Goal: Task Accomplishment & Management: Manage account settings

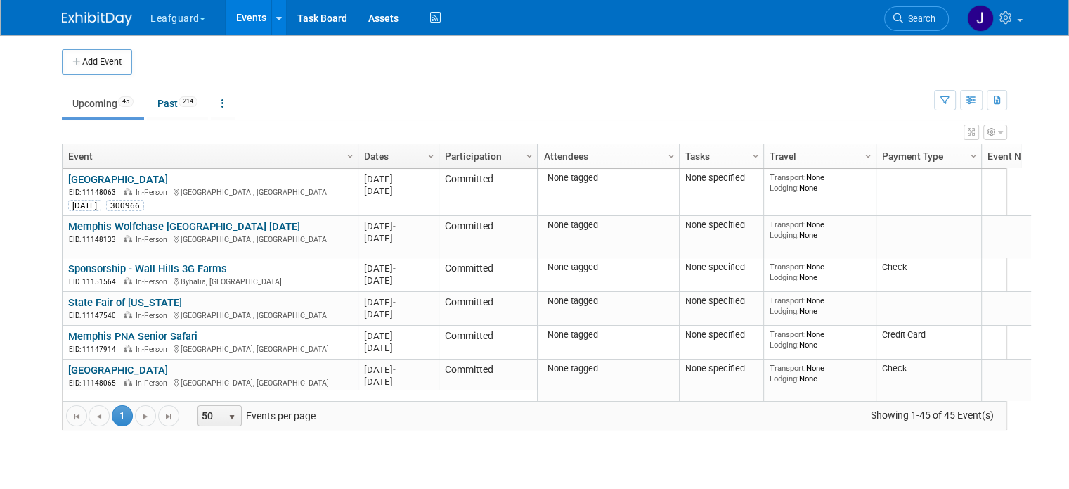
click at [93, 13] on img at bounding box center [97, 19] width 70 height 14
click at [508, 150] on link "Participation" at bounding box center [486, 156] width 83 height 24
click at [463, 151] on link "Participation" at bounding box center [486, 156] width 83 height 24
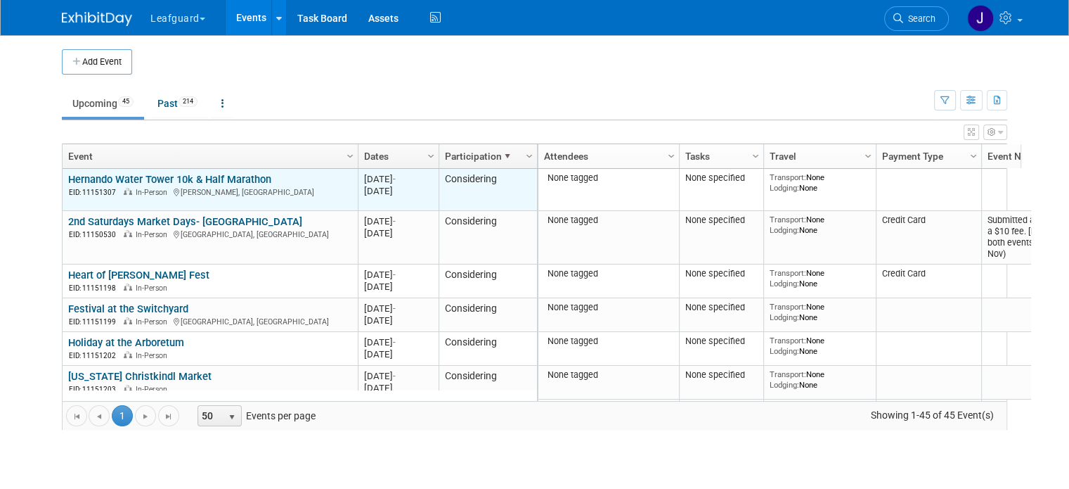
click at [212, 175] on link "Hernando Water Tower 10k & Half Marathon" at bounding box center [169, 179] width 203 height 13
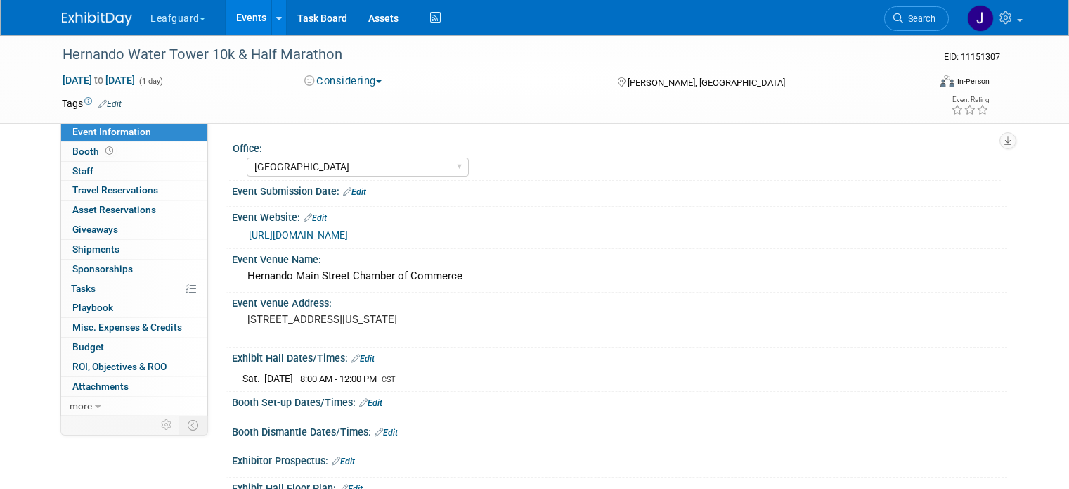
select select "[GEOGRAPHIC_DATA]"
select select "No"
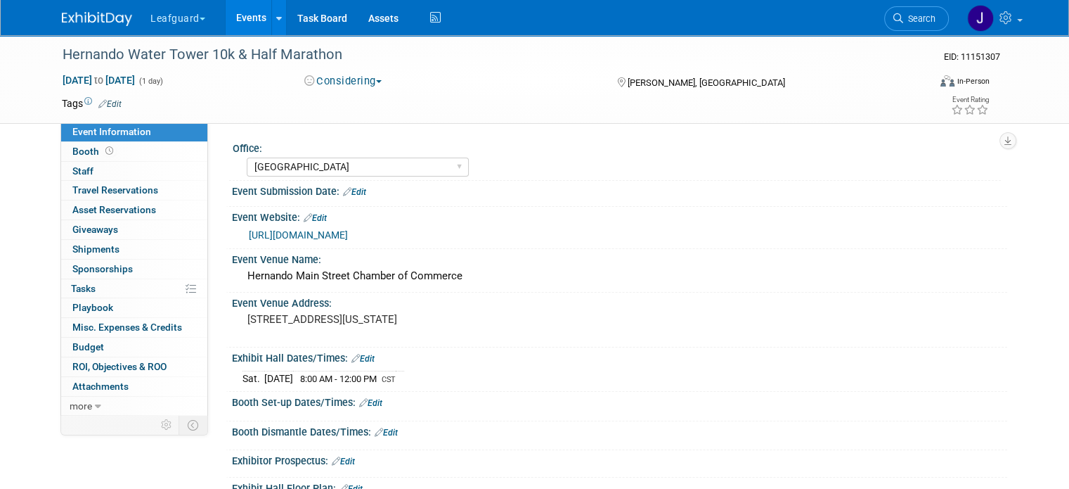
click at [363, 81] on button "Considering" at bounding box center [343, 81] width 88 height 15
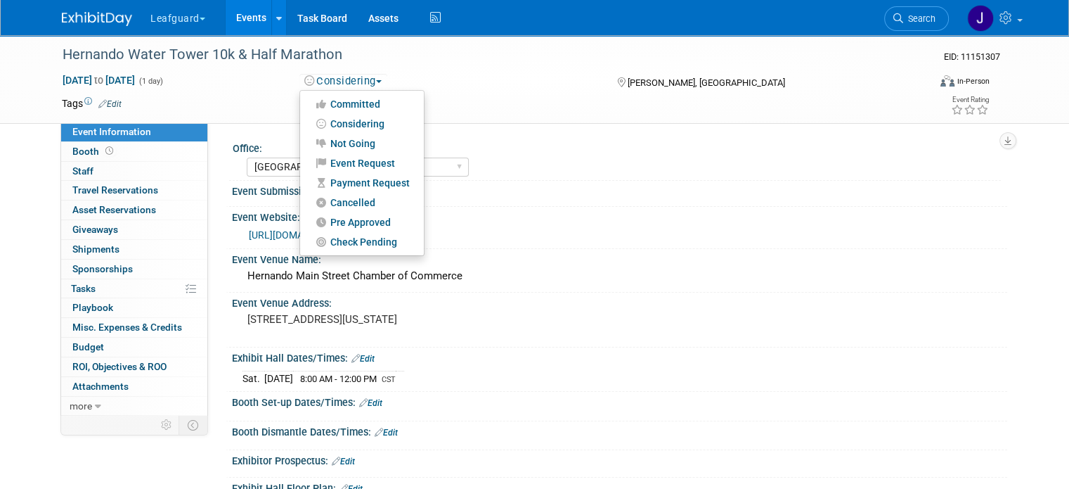
click at [86, 20] on img at bounding box center [97, 19] width 70 height 14
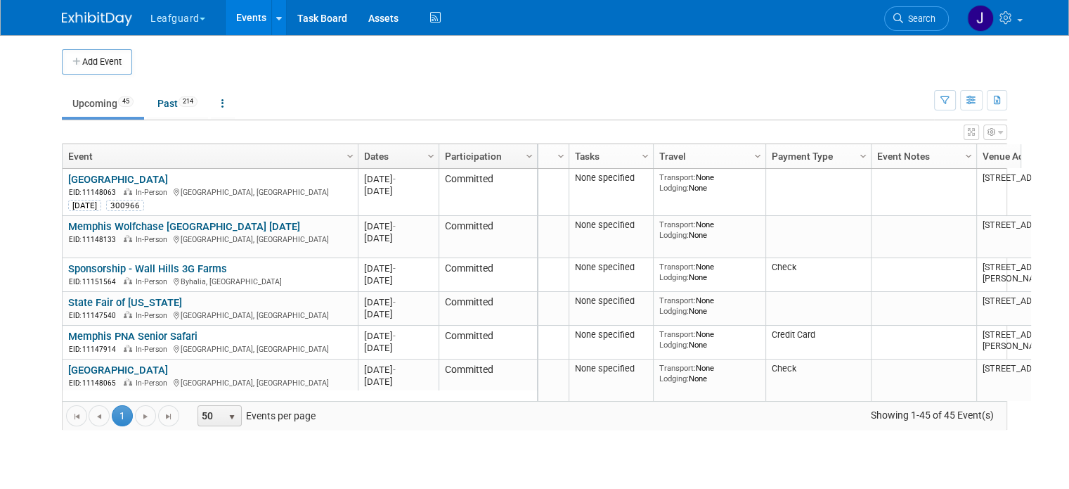
scroll to position [0, 172]
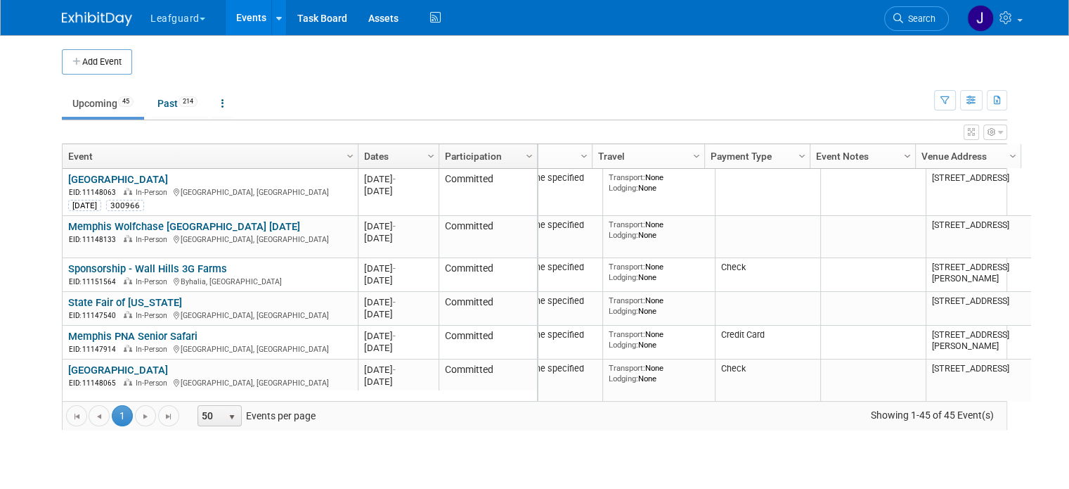
click at [902, 152] on span "Column Settings" at bounding box center [907, 155] width 11 height 11
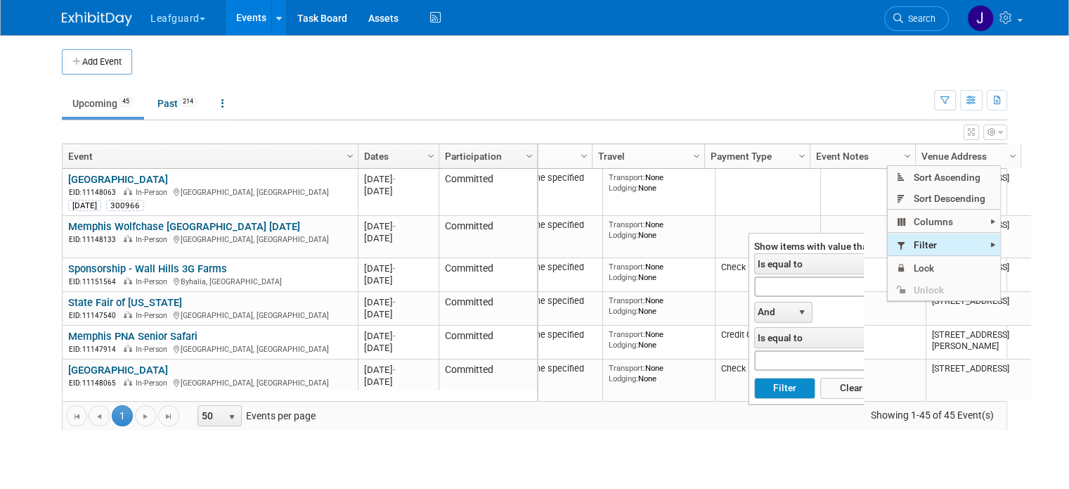
click at [931, 247] on span "Filter" at bounding box center [944, 244] width 112 height 22
click at [841, 265] on span "Is equal to" at bounding box center [809, 264] width 108 height 20
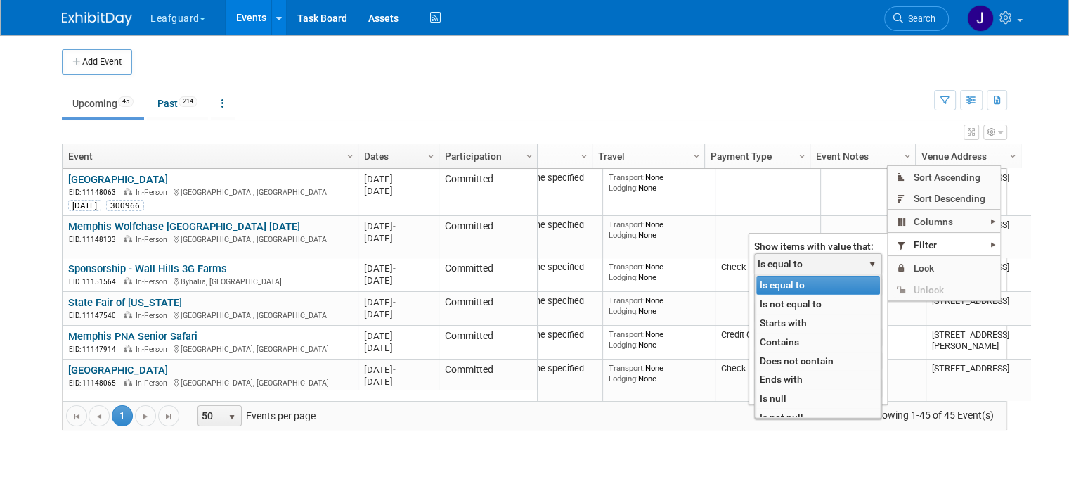
click at [821, 268] on span "Is equal to" at bounding box center [809, 264] width 108 height 20
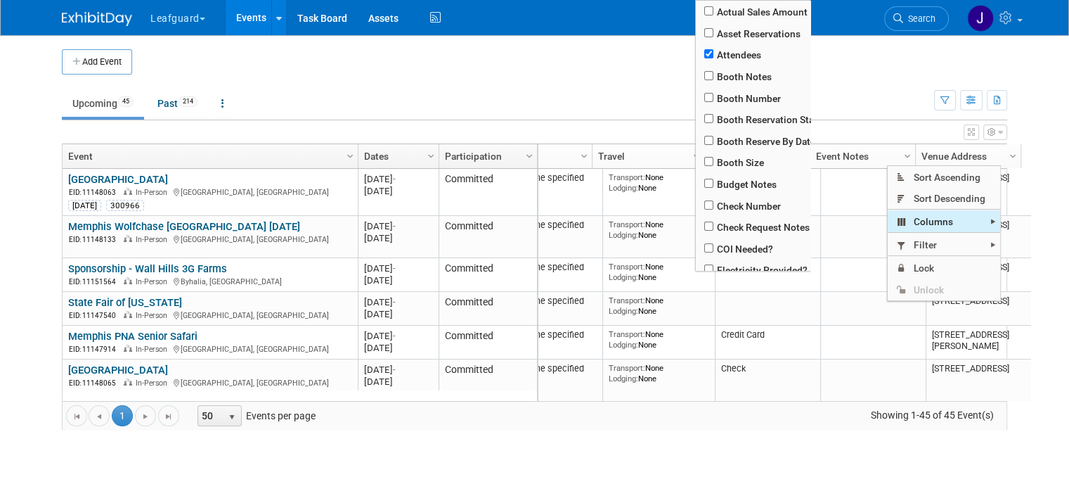
click at [935, 220] on span "Columns" at bounding box center [944, 221] width 112 height 22
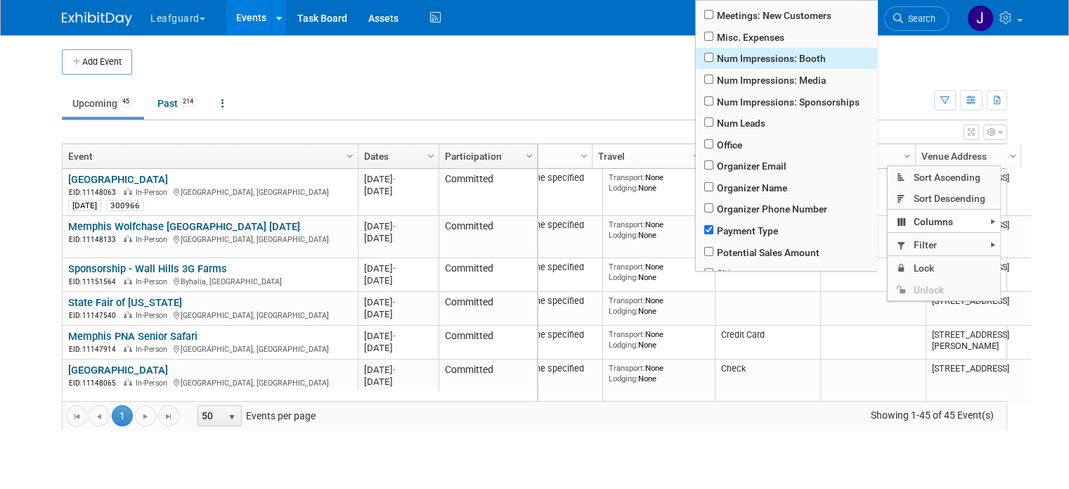
scroll to position [422, 0]
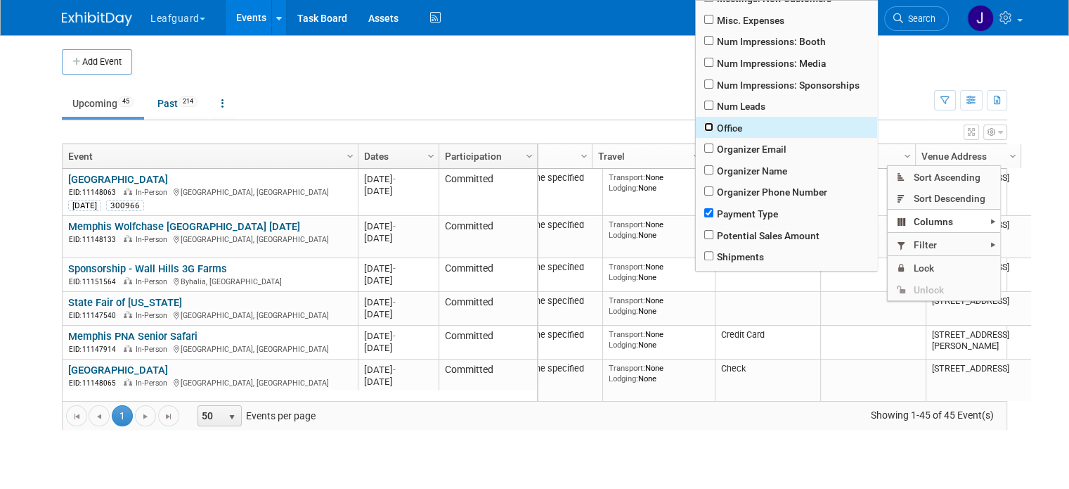
click at [713, 131] on input "checkbox" at bounding box center [708, 126] width 9 height 9
checkbox input "true"
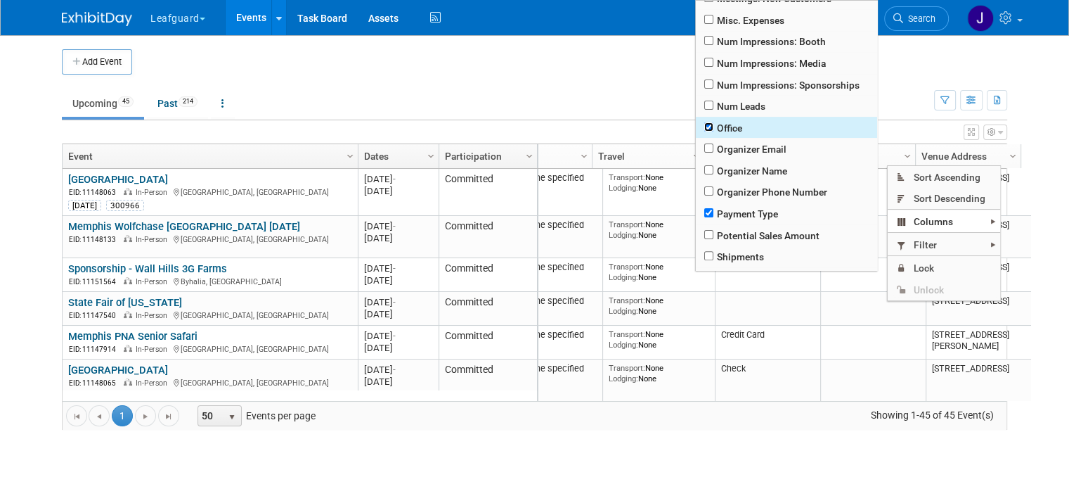
checkbox input "true"
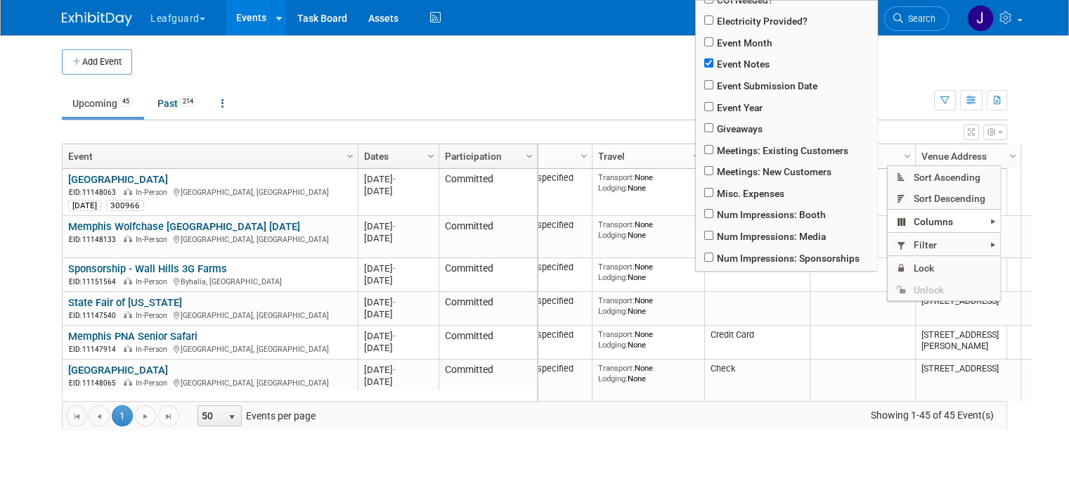
scroll to position [234, 0]
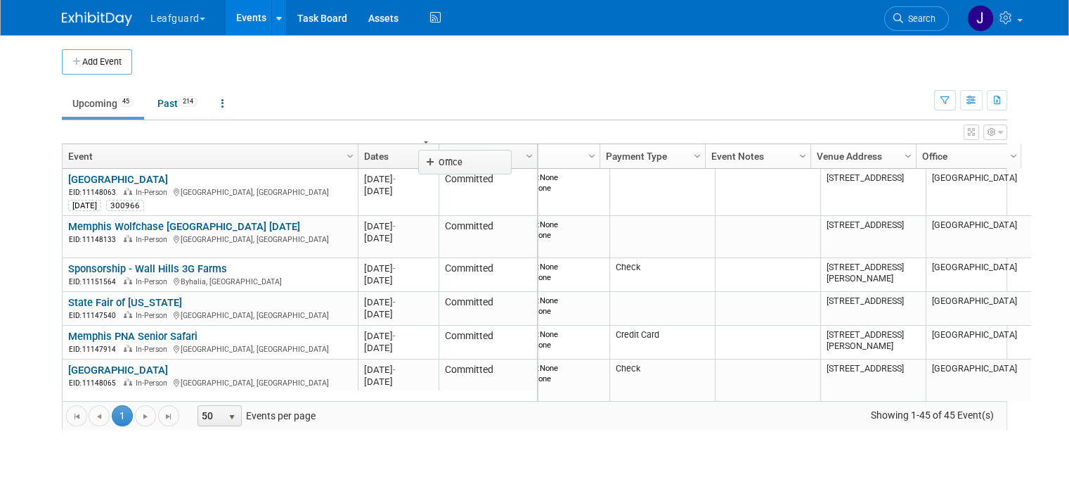
scroll to position [0, 267]
drag, startPoint x: 948, startPoint y: 152, endPoint x: 366, endPoint y: 162, distance: 582.1
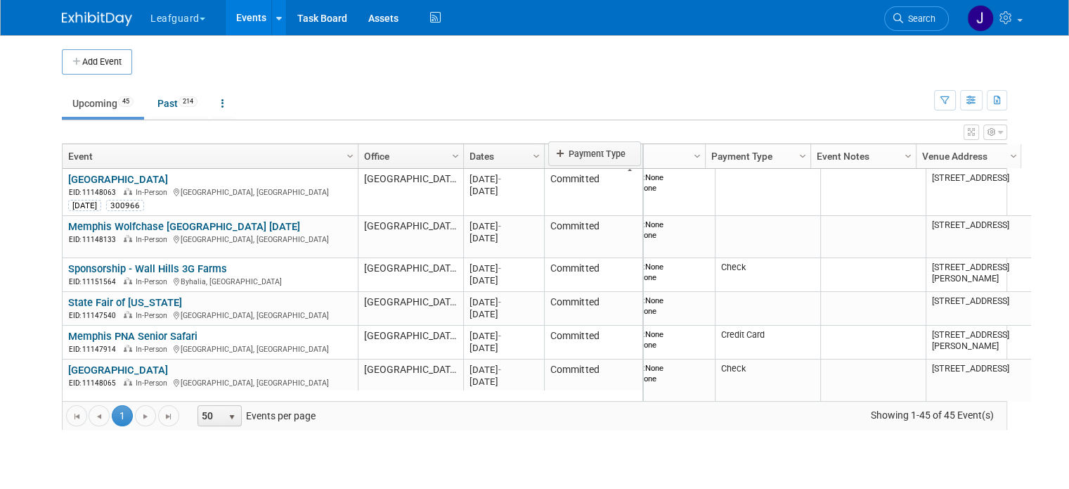
scroll to position [0, 253]
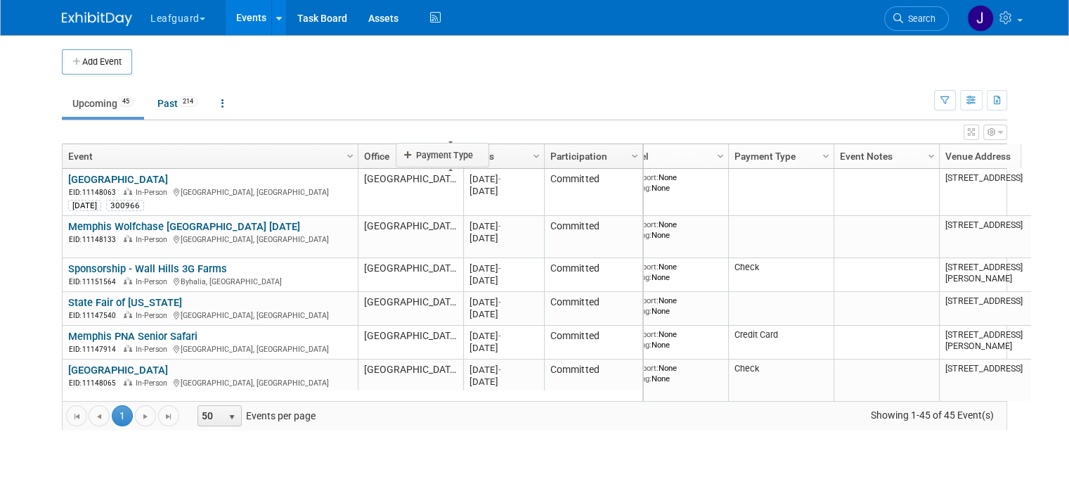
drag, startPoint x: 752, startPoint y: 157, endPoint x: 455, endPoint y: 155, distance: 296.6
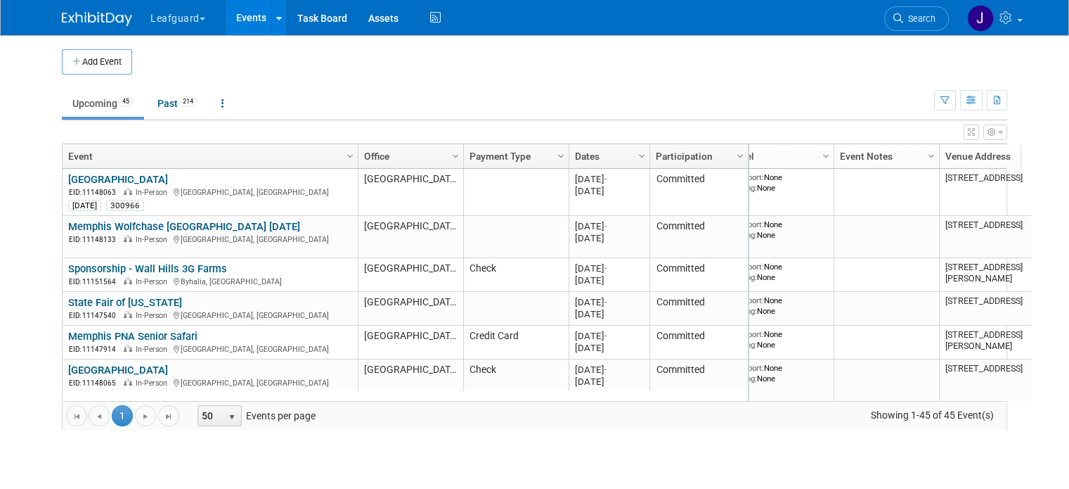
scroll to position [0, 172]
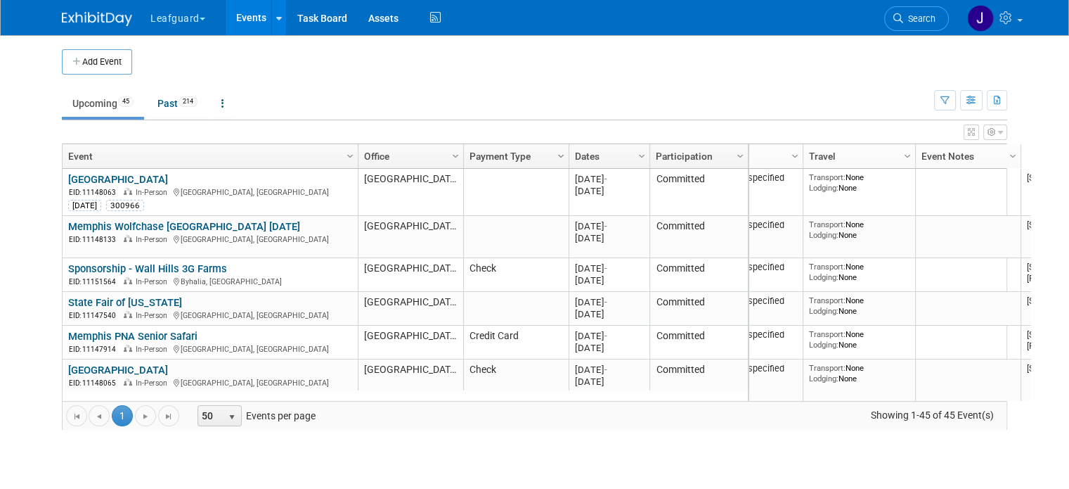
click at [555, 157] on span "Column Settings" at bounding box center [560, 155] width 11 height 11
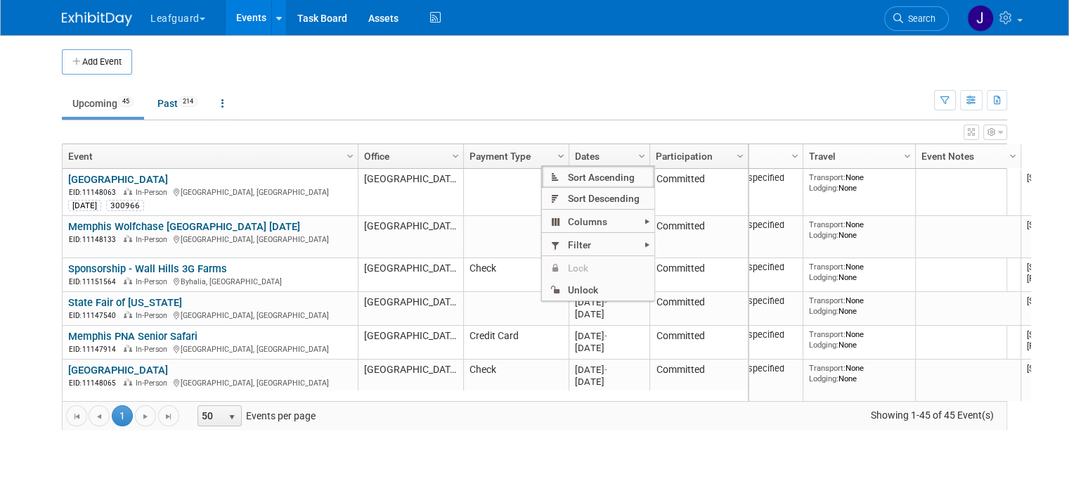
click at [555, 156] on span "Column Settings" at bounding box center [560, 155] width 11 height 11
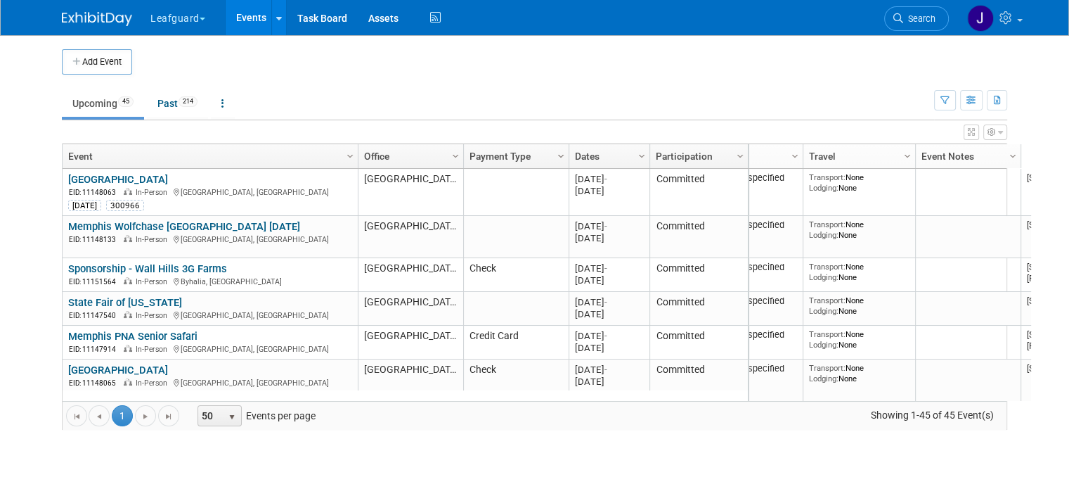
click at [555, 155] on span "Column Settings" at bounding box center [560, 155] width 11 height 11
checkbox input "true"
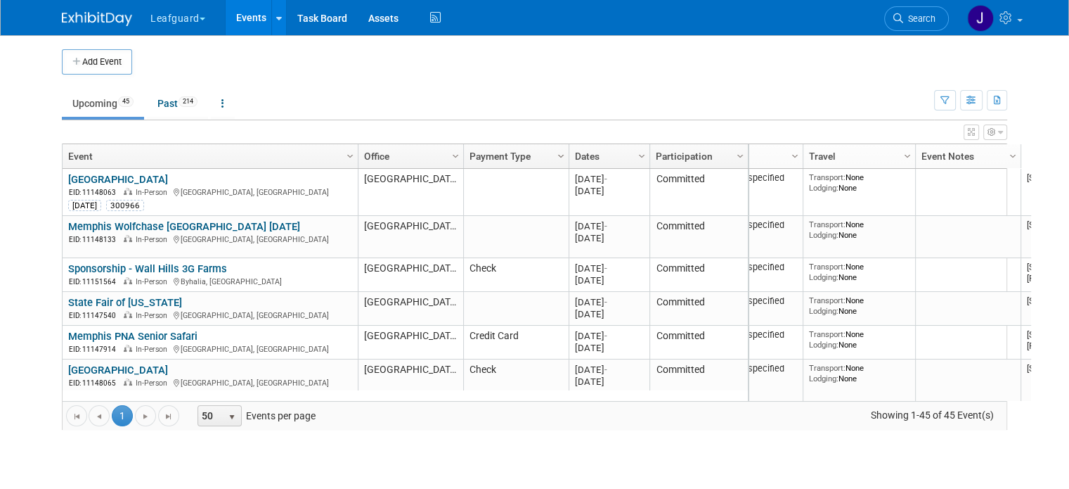
checkbox input "true"
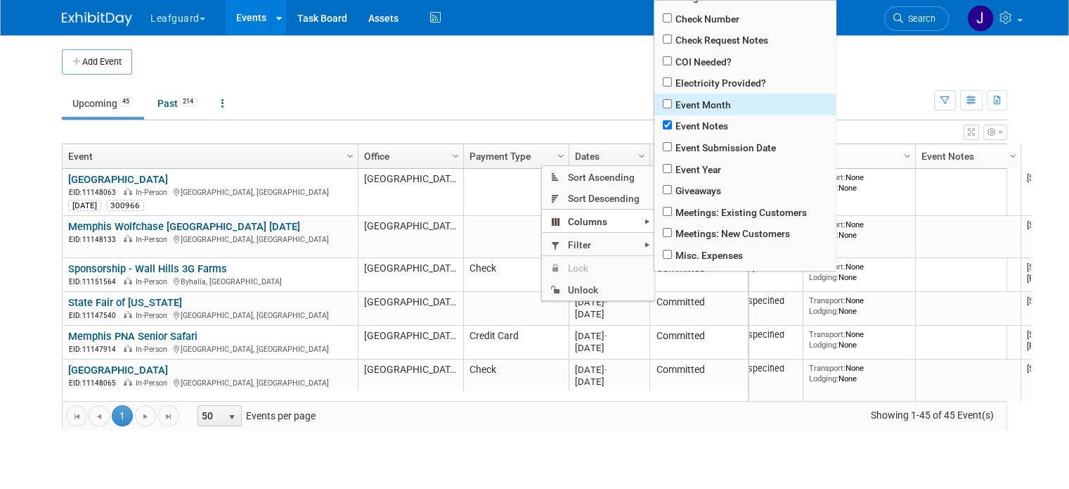
scroll to position [234, 0]
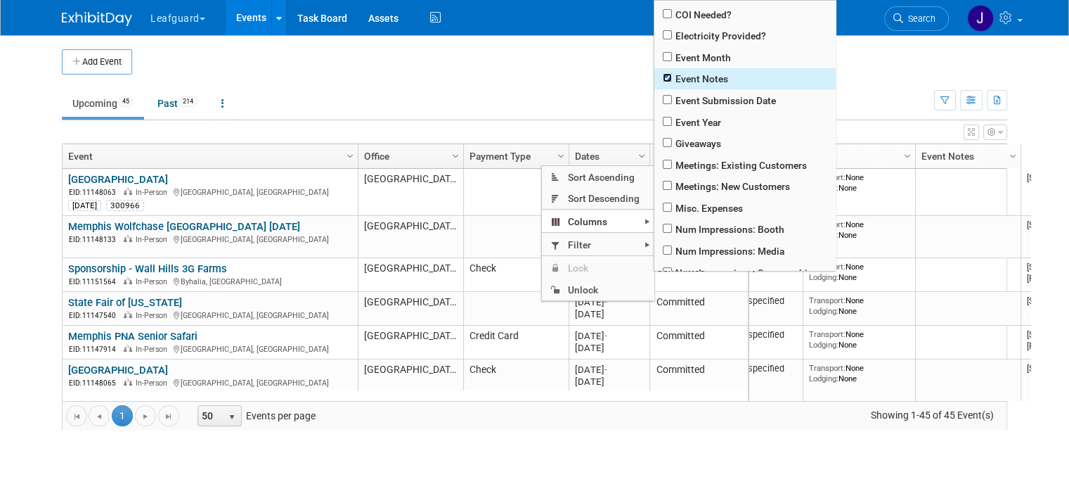
click at [664, 79] on input "checkbox" at bounding box center [667, 77] width 9 height 9
checkbox input "false"
checkbox input "true"
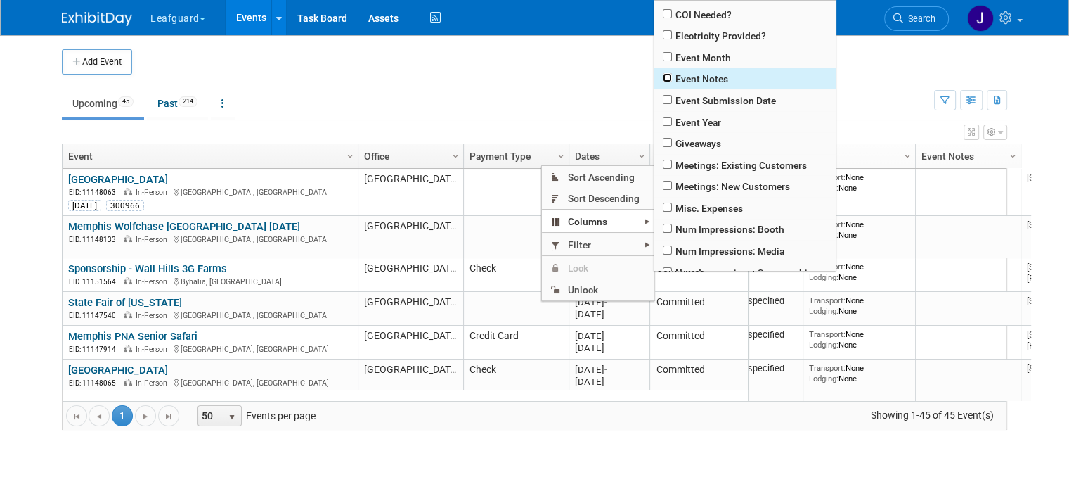
checkbox input "true"
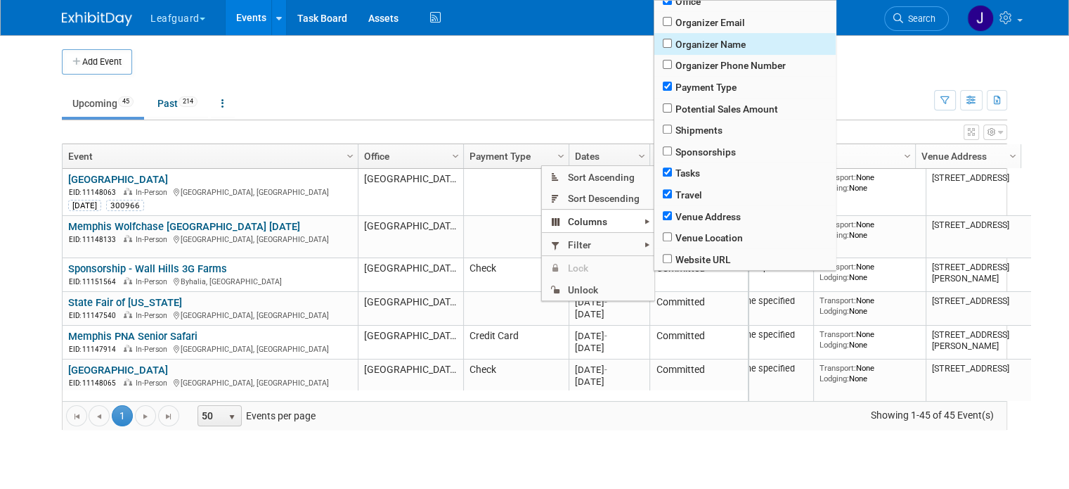
scroll to position [558, 0]
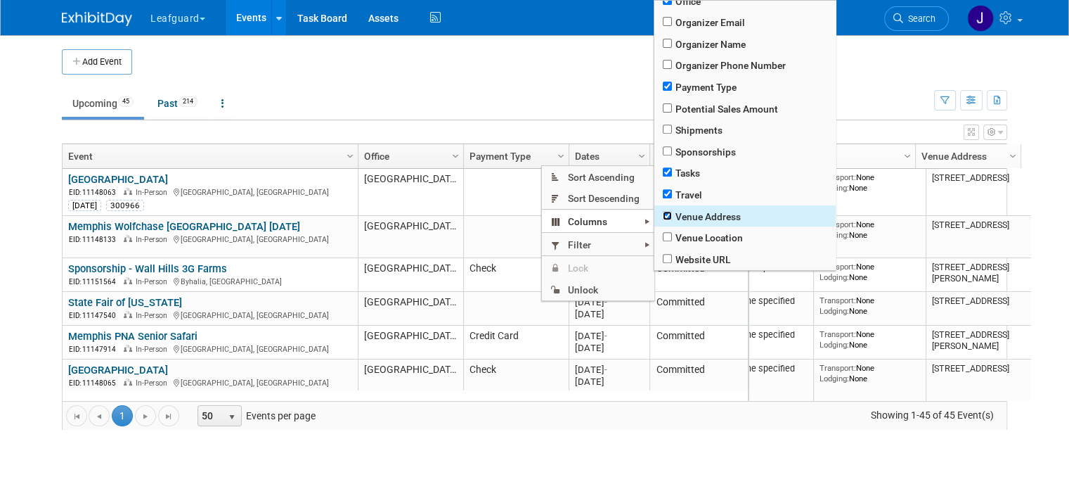
click at [666, 215] on input "checkbox" at bounding box center [667, 215] width 9 height 9
checkbox input "false"
checkbox input "true"
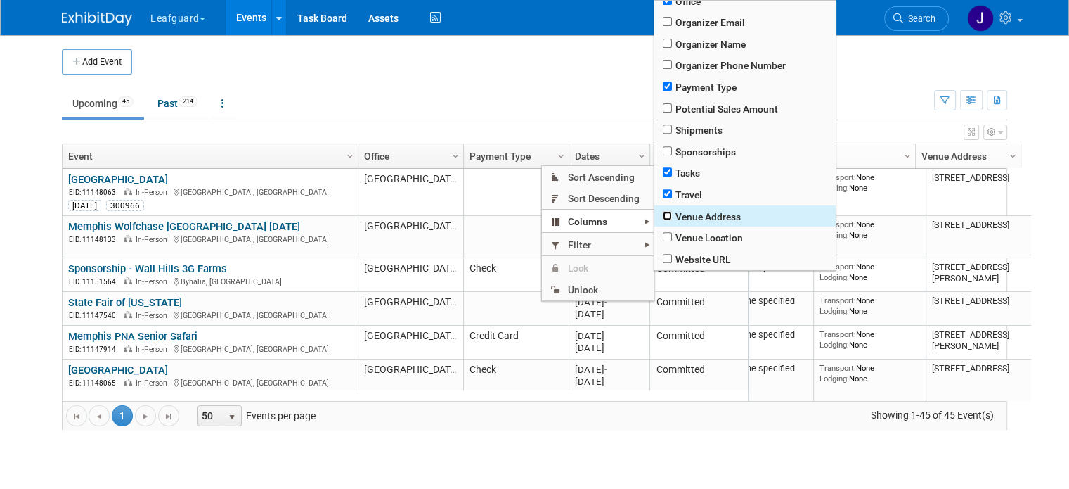
checkbox input "true"
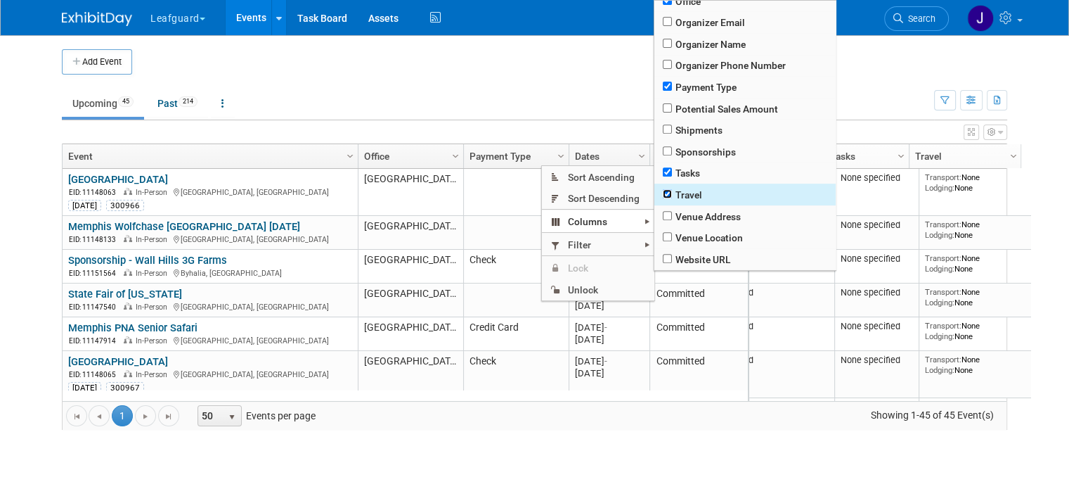
click at [666, 190] on input "checkbox" at bounding box center [667, 193] width 9 height 9
checkbox input "false"
checkbox input "true"
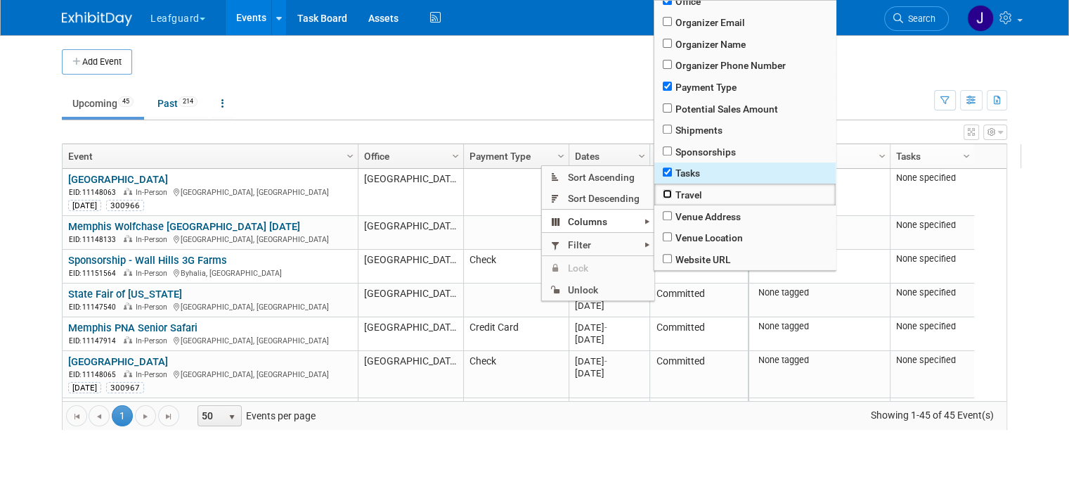
scroll to position [0, 0]
click at [669, 171] on input "checkbox" at bounding box center [667, 171] width 9 height 9
checkbox input "false"
checkbox input "true"
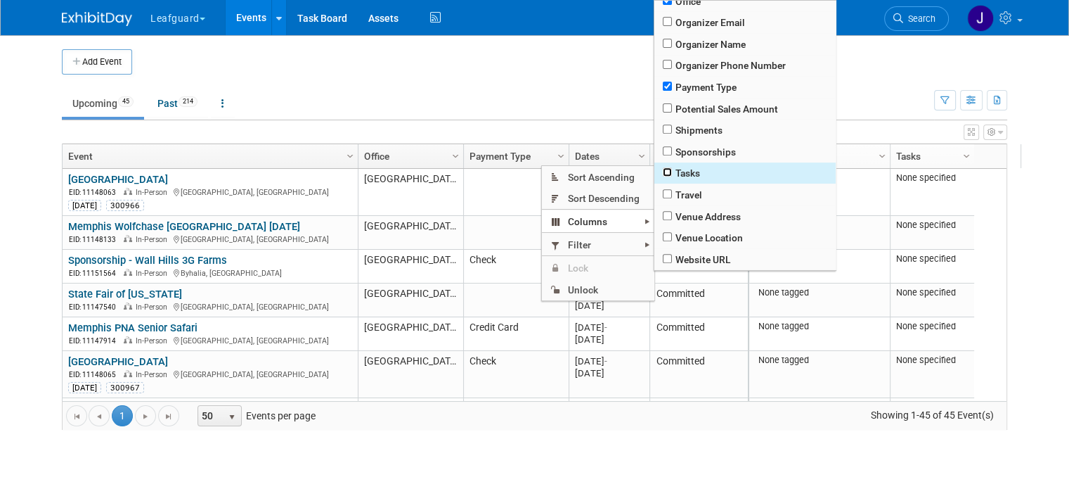
checkbox input "true"
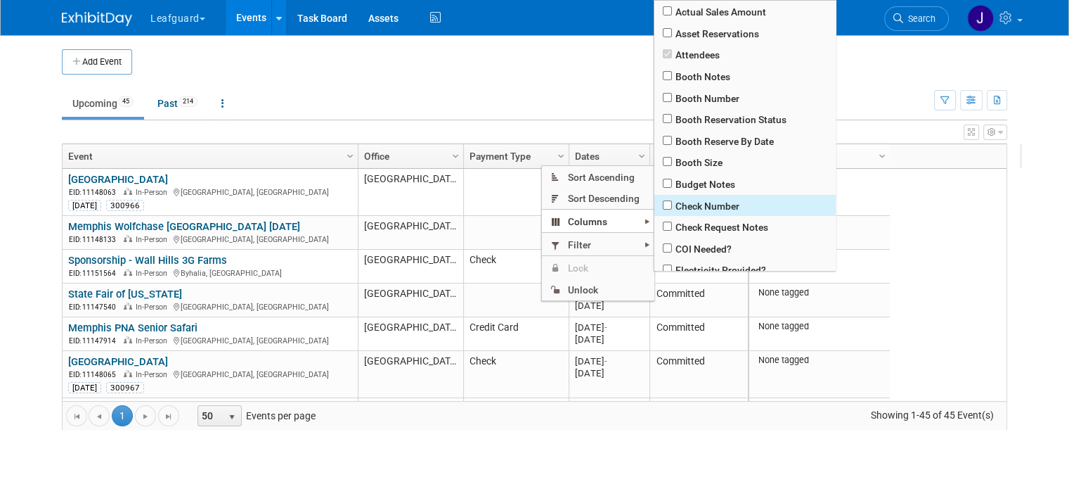
click at [666, 210] on span "Check Number" at bounding box center [744, 206] width 181 height 22
checkbox input "true"
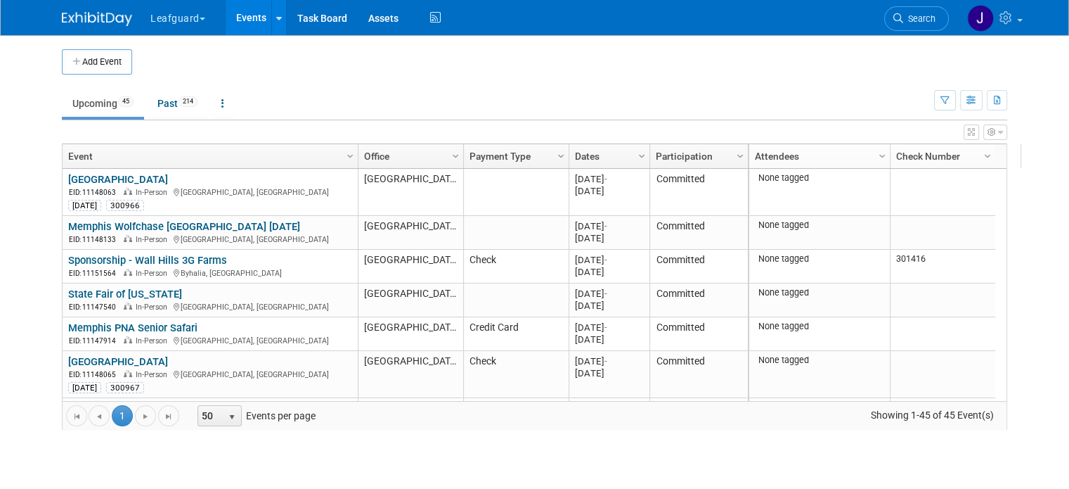
click at [981, 148] on link "Column Settings" at bounding box center [988, 154] width 15 height 21
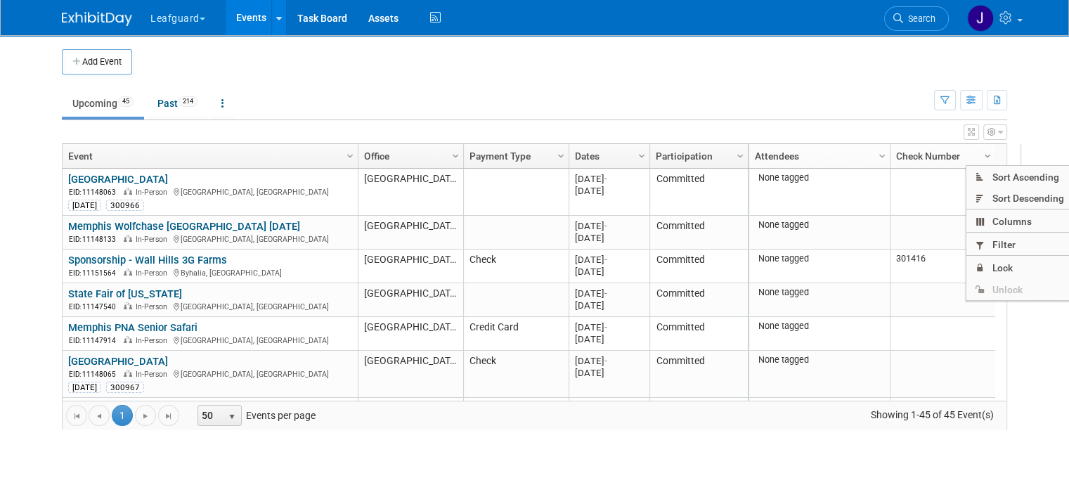
click at [982, 152] on span "Column Settings" at bounding box center [987, 155] width 11 height 11
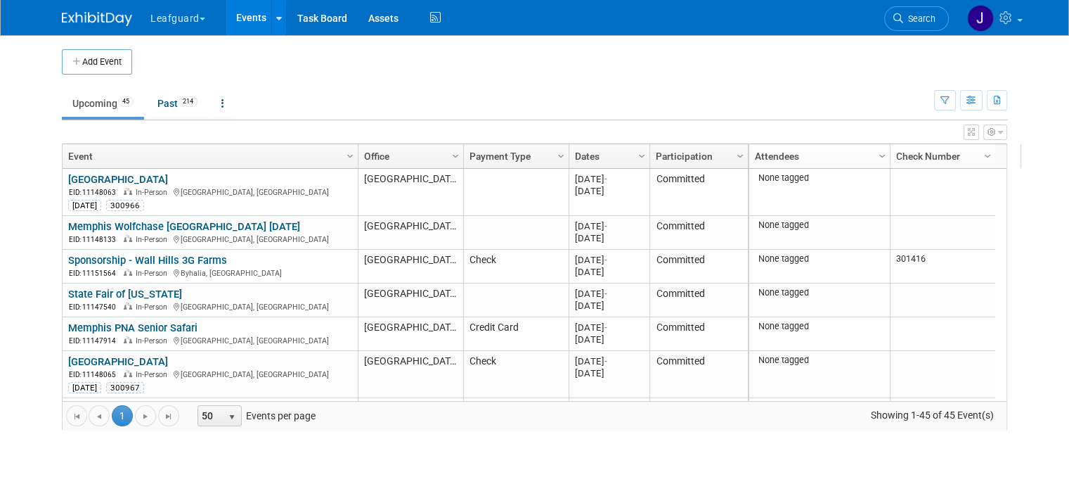
click at [798, 85] on td "Upcoming 45 Past 214 All Events 259 Past and Upcoming Grouped Annually Events g…" at bounding box center [498, 98] width 872 height 46
click at [993, 151] on div at bounding box center [996, 156] width 6 height 24
click at [982, 153] on span "Column Settings" at bounding box center [987, 155] width 11 height 11
checkbox input "true"
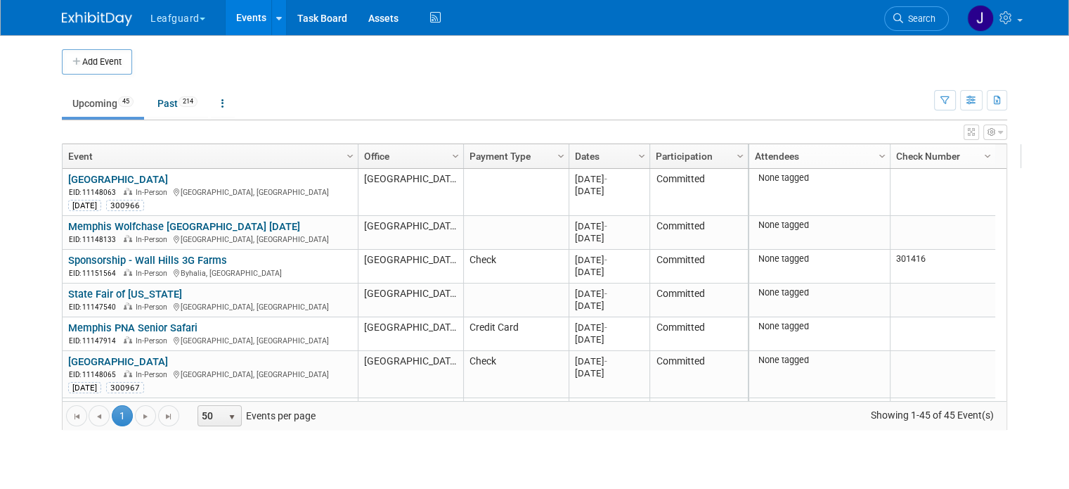
checkbox input "true"
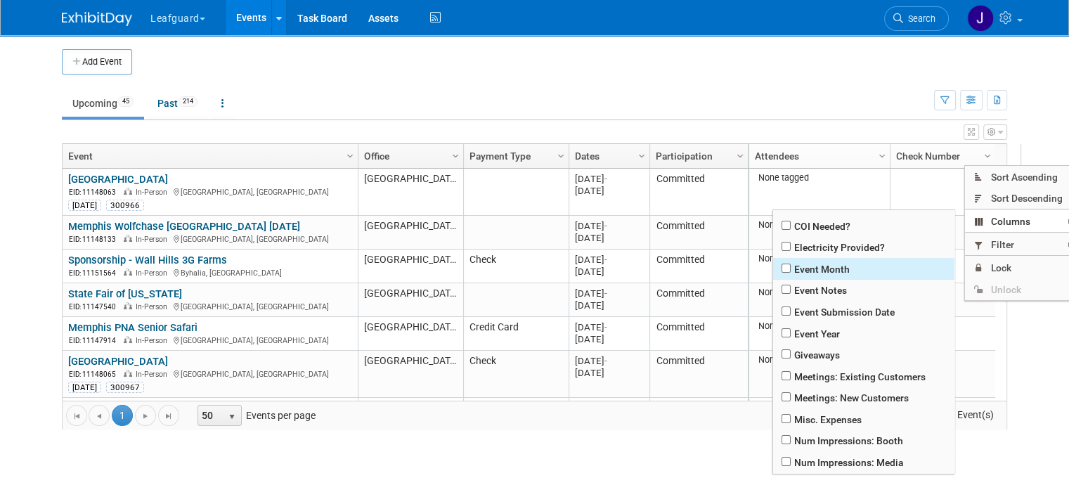
scroll to position [234, 0]
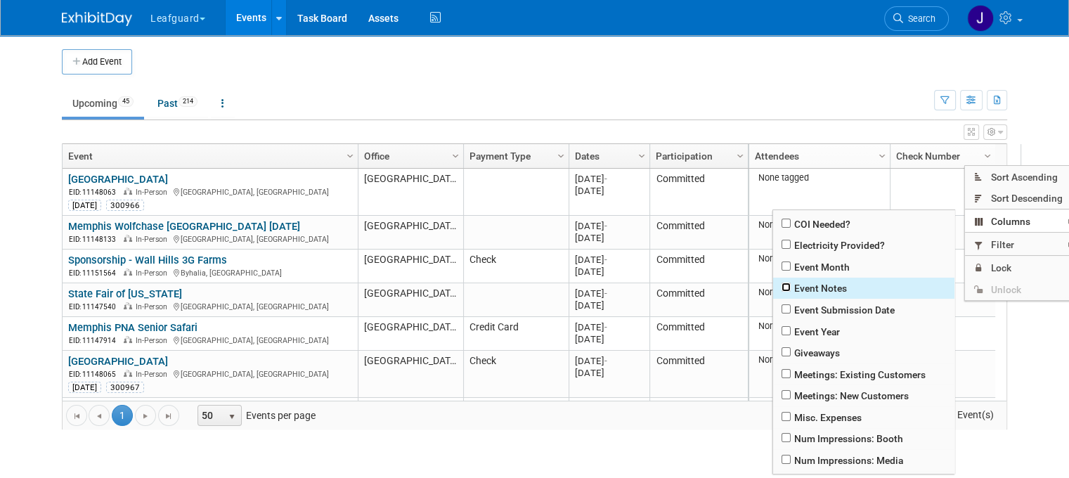
click at [788, 291] on input "checkbox" at bounding box center [786, 287] width 9 height 9
checkbox input "true"
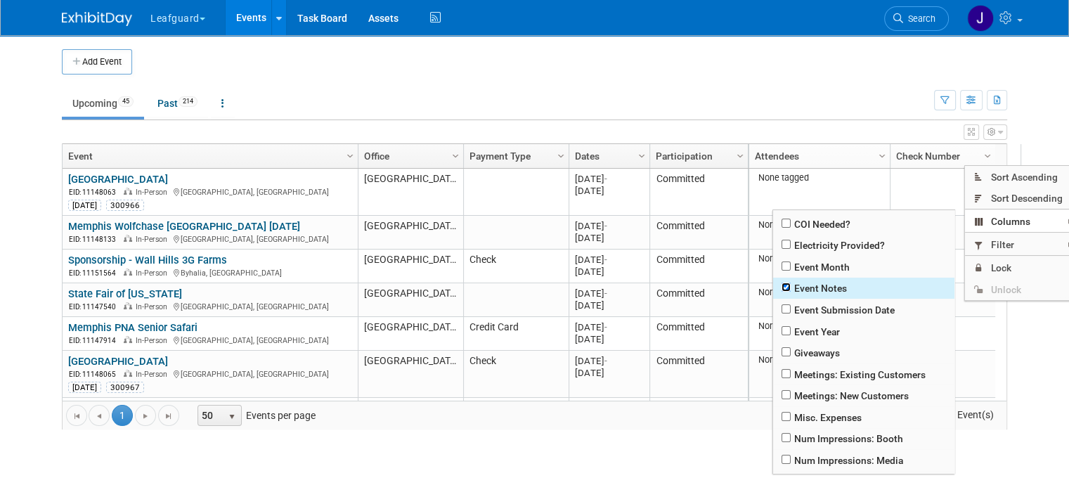
checkbox input "true"
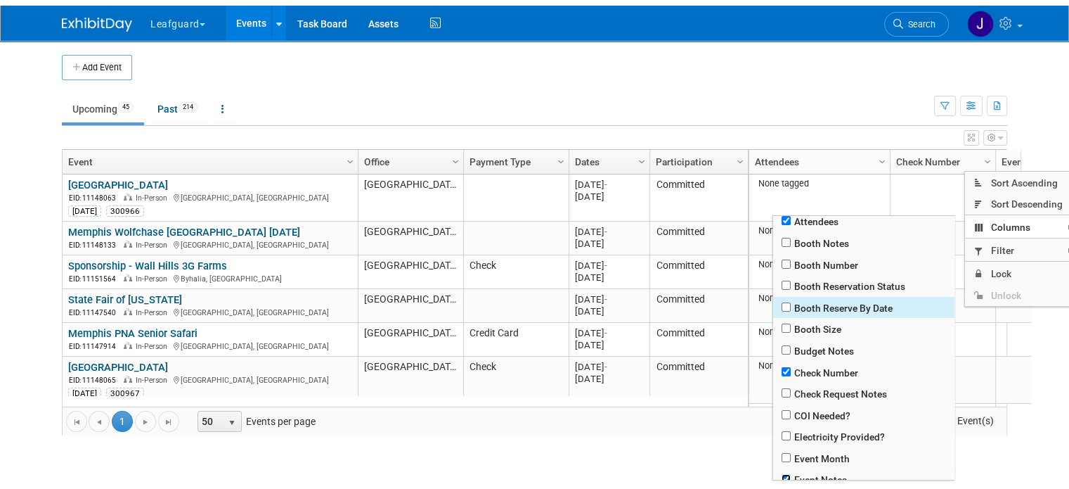
scroll to position [0, 0]
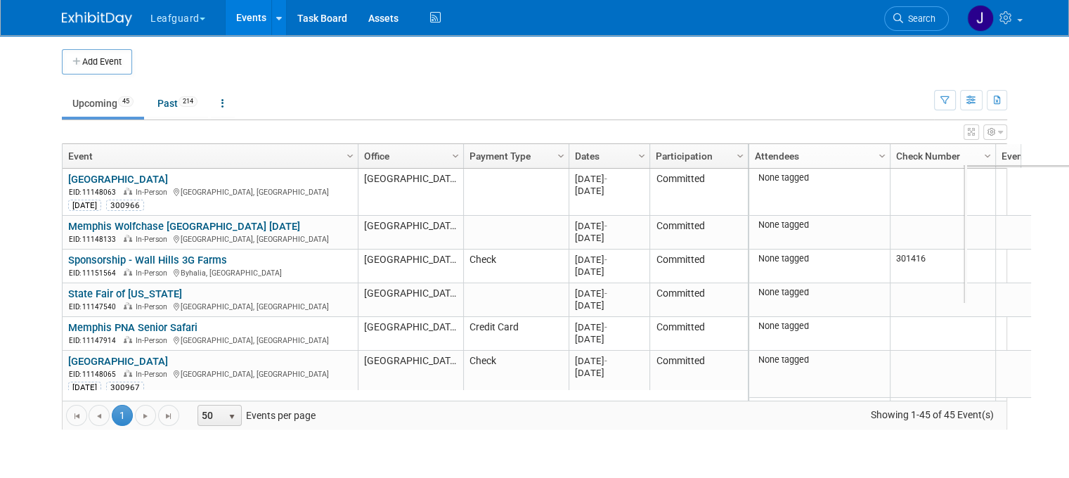
click at [745, 58] on td at bounding box center [546, 61] width 829 height 25
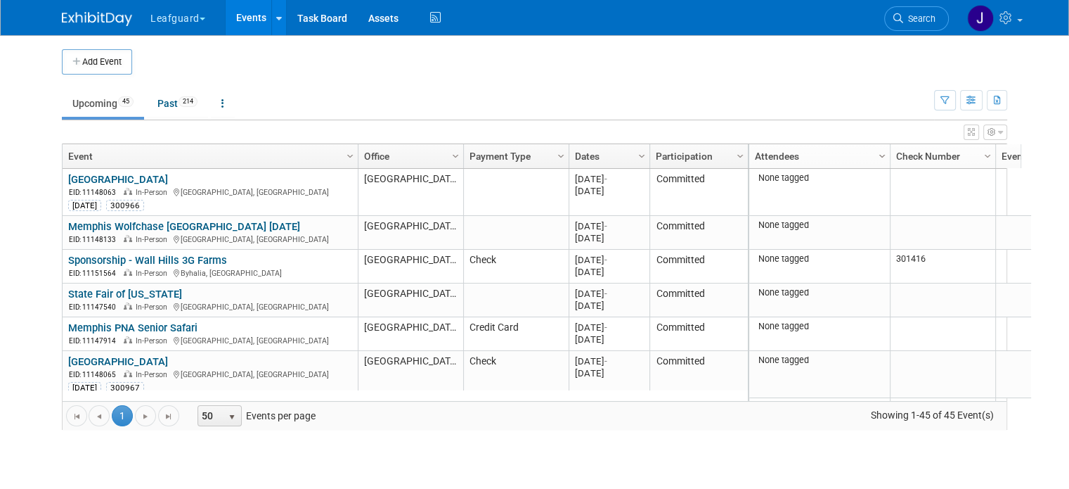
click at [877, 153] on span "Column Settings" at bounding box center [882, 155] width 11 height 11
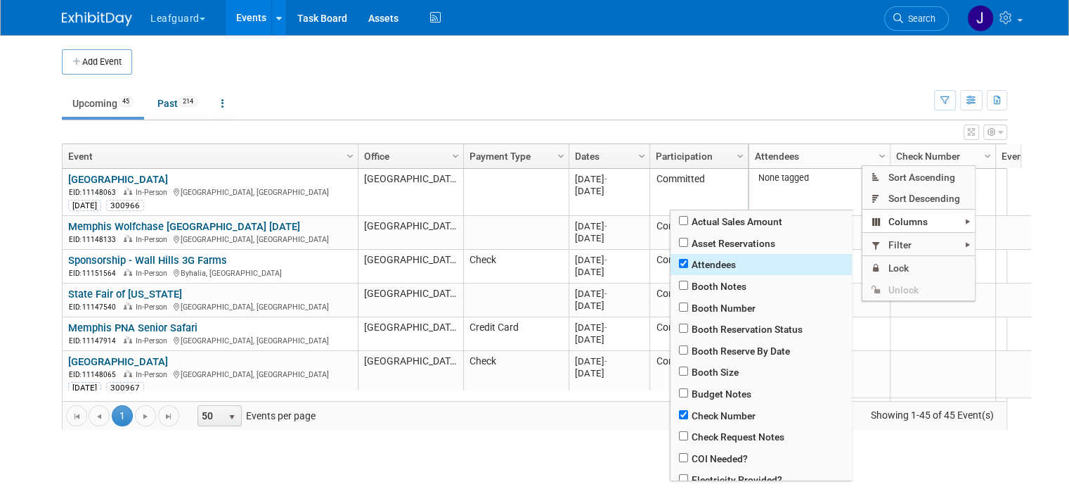
click at [741, 259] on span "Attendees" at bounding box center [761, 265] width 181 height 22
checkbox input "false"
checkbox input "true"
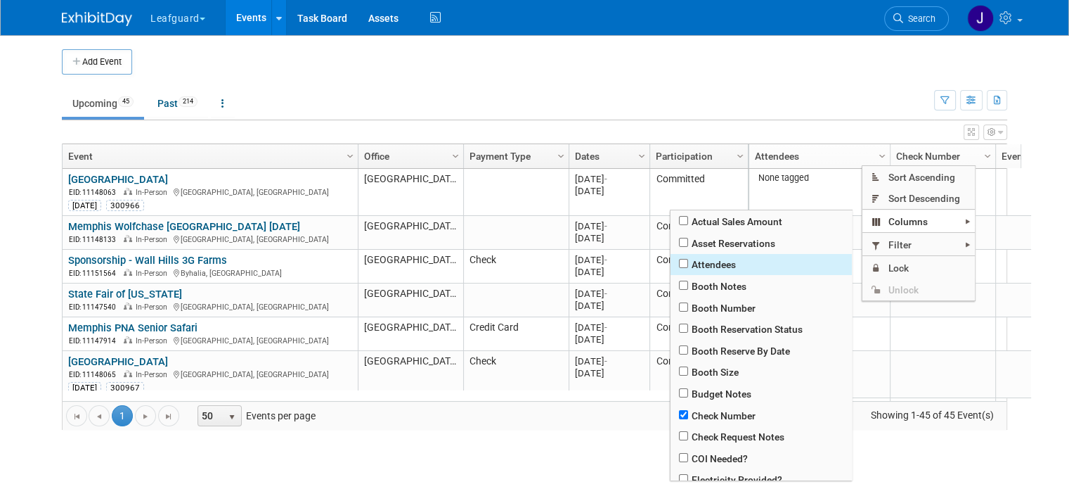
checkbox input "true"
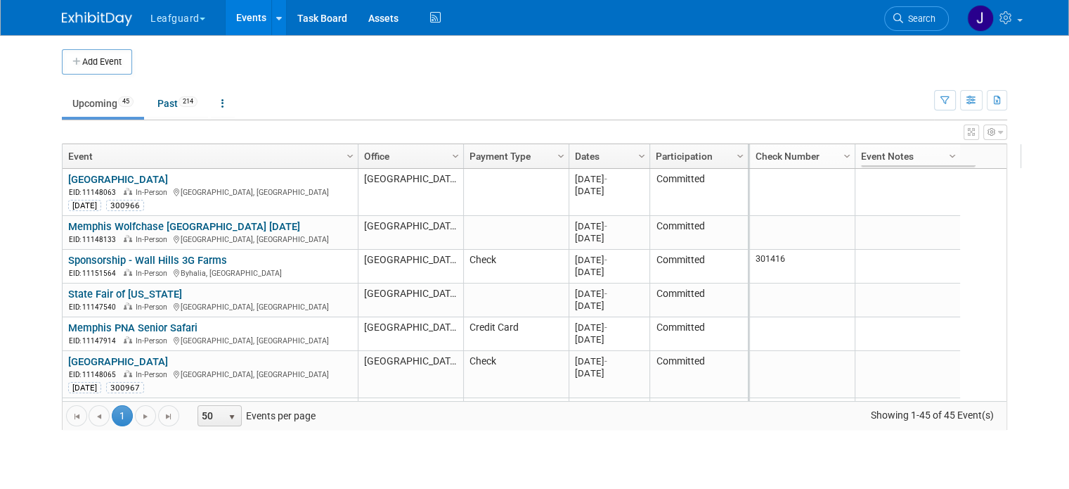
click at [704, 429] on div "Add Event New Event Duplicate Event Warning There is another event in your work…" at bounding box center [534, 246] width 967 height 422
drag, startPoint x: 655, startPoint y: 162, endPoint x: 458, endPoint y: 155, distance: 197.6
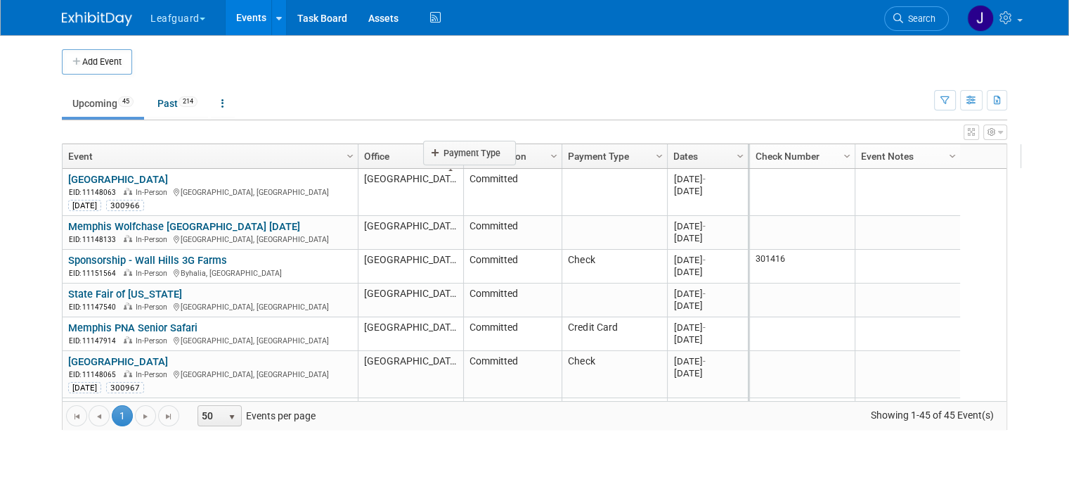
drag, startPoint x: 590, startPoint y: 156, endPoint x: 461, endPoint y: 152, distance: 129.4
